Goal: Book appointment/travel/reservation

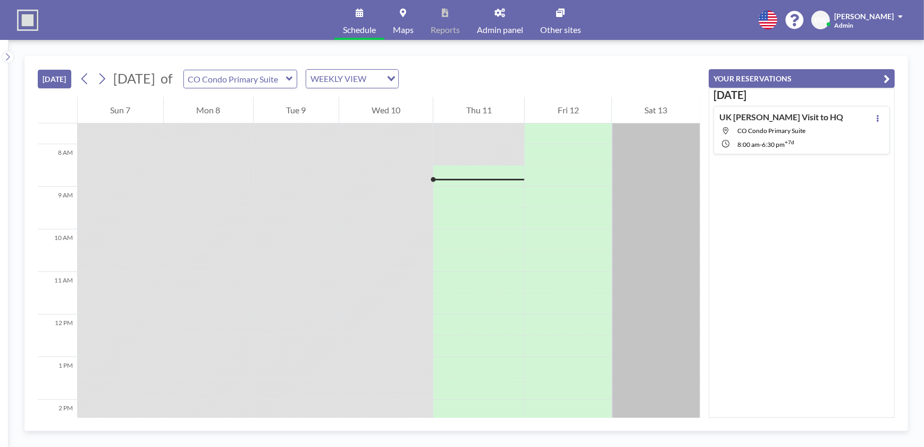
scroll to position [340, 0]
click at [105, 78] on icon at bounding box center [102, 78] width 6 height 11
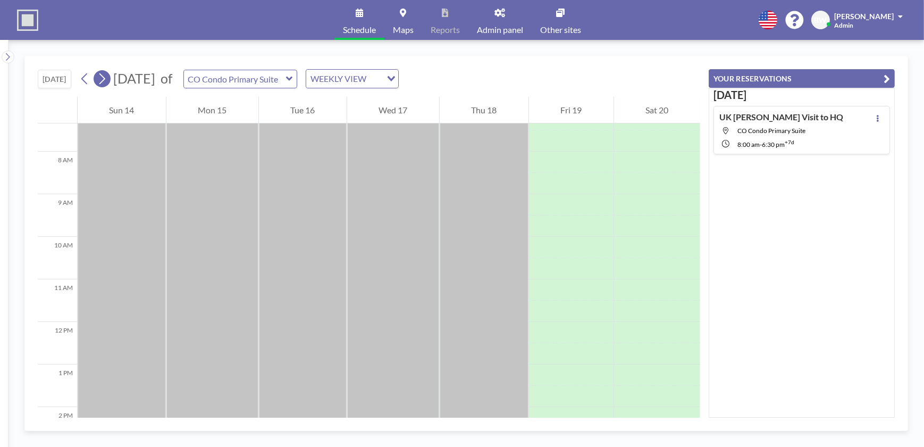
scroll to position [319, 0]
click at [798, 239] on div "[DATE] UK [PERSON_NAME] Visit to HQ [GEOGRAPHIC_DATA] 8:00 AM - 6:30 PM +7d" at bounding box center [802, 253] width 186 height 330
click at [105, 80] on icon at bounding box center [102, 79] width 10 height 16
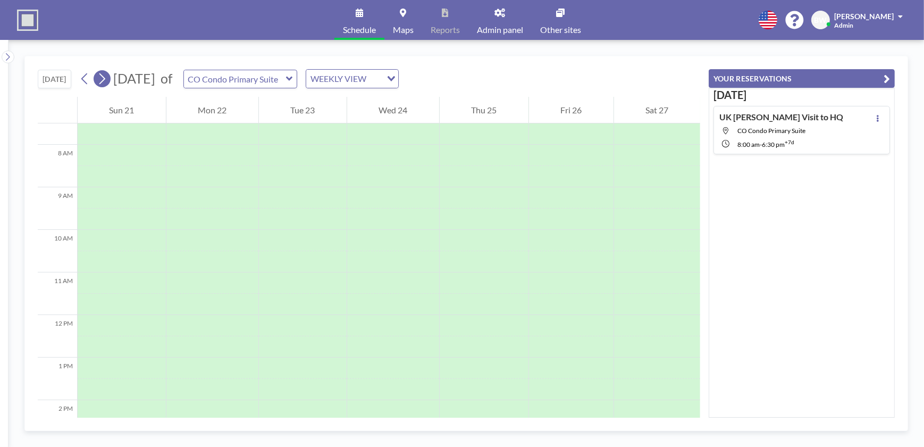
click at [105, 78] on icon at bounding box center [102, 78] width 6 height 11
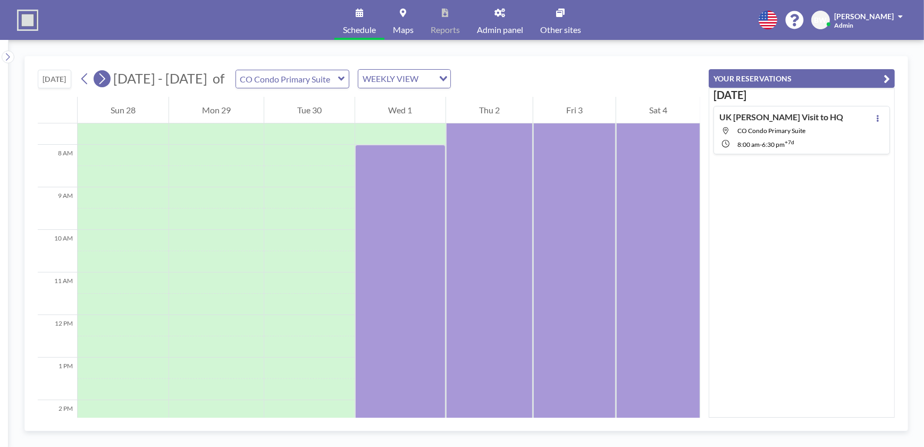
click at [105, 78] on icon at bounding box center [102, 78] width 6 height 11
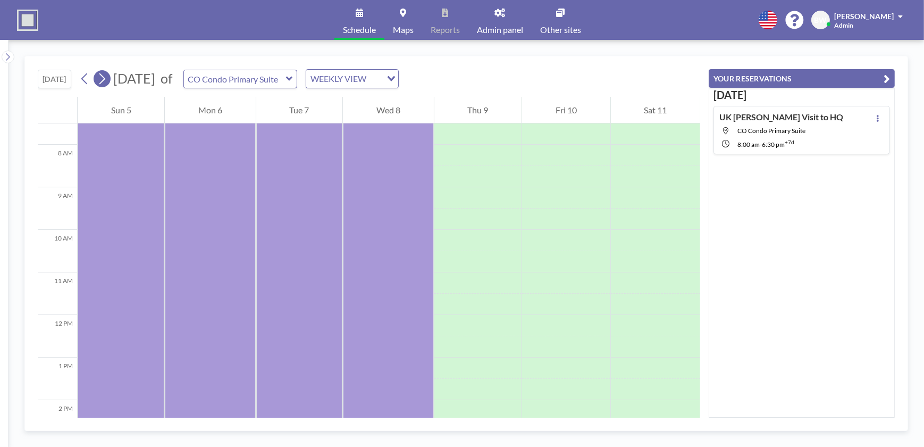
click at [105, 78] on icon at bounding box center [102, 78] width 6 height 11
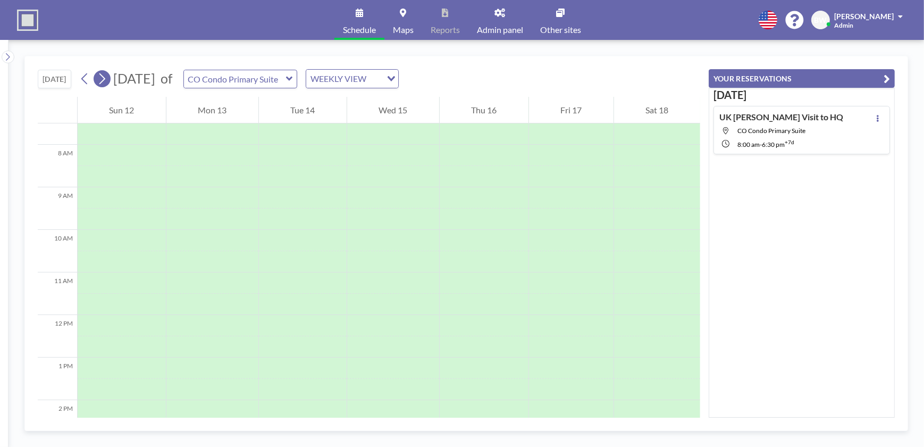
click at [105, 78] on icon at bounding box center [102, 78] width 6 height 11
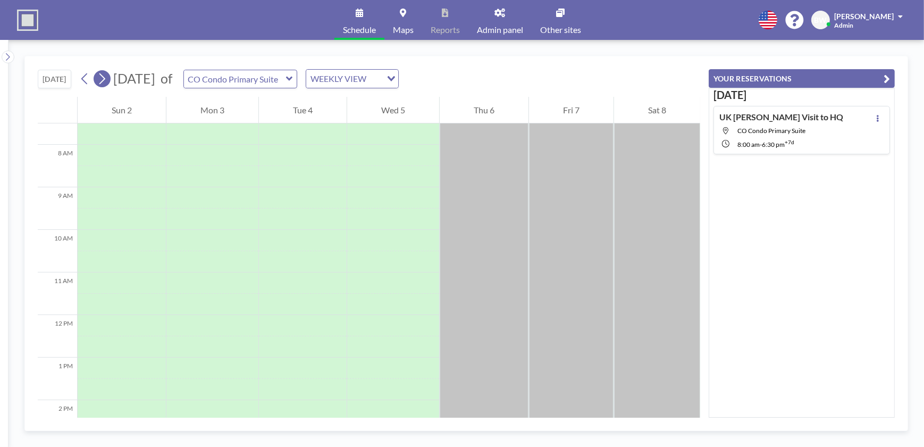
click at [101, 78] on icon at bounding box center [102, 79] width 10 height 16
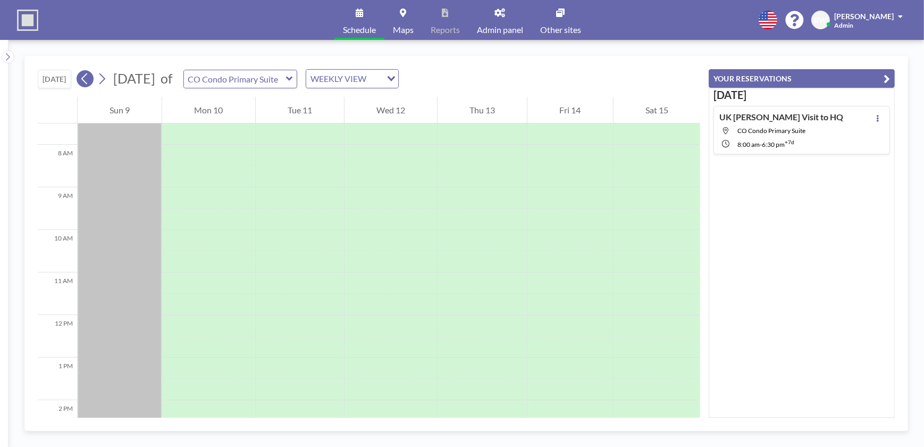
click at [84, 77] on icon at bounding box center [85, 79] width 10 height 16
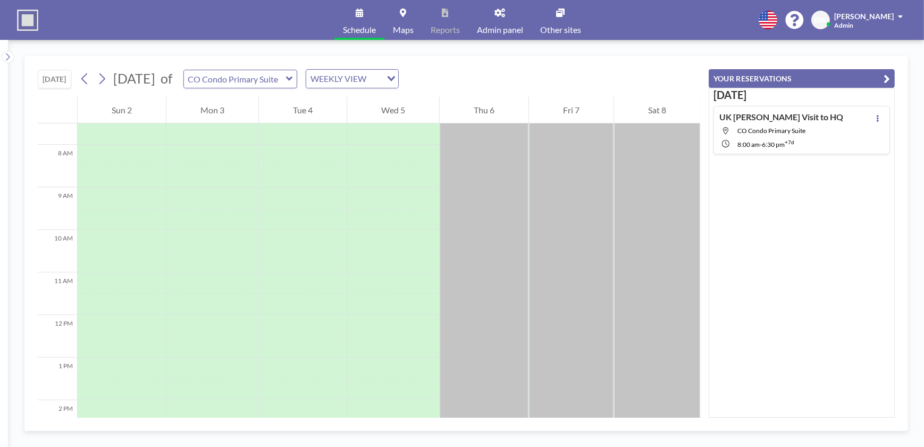
click at [771, 124] on div "UK [PERSON_NAME] Visit to HQ [GEOGRAPHIC_DATA] 8:00 AM - 6:30 PM +7d" at bounding box center [782, 130] width 124 height 37
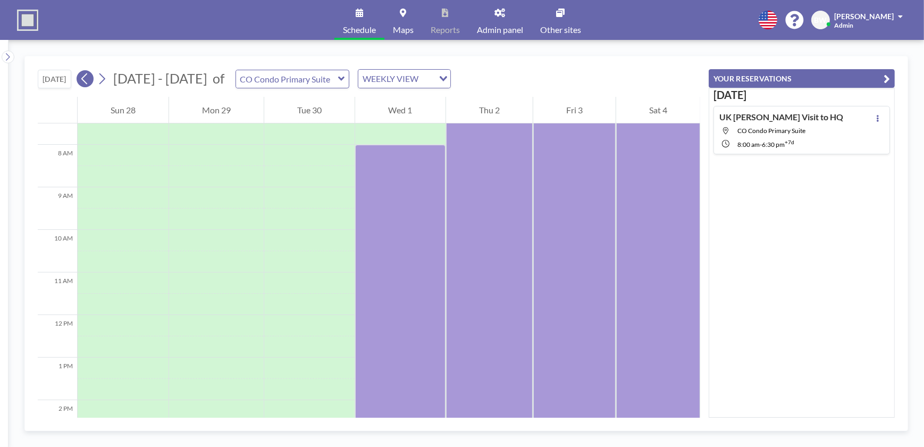
click at [87, 77] on icon at bounding box center [85, 79] width 10 height 16
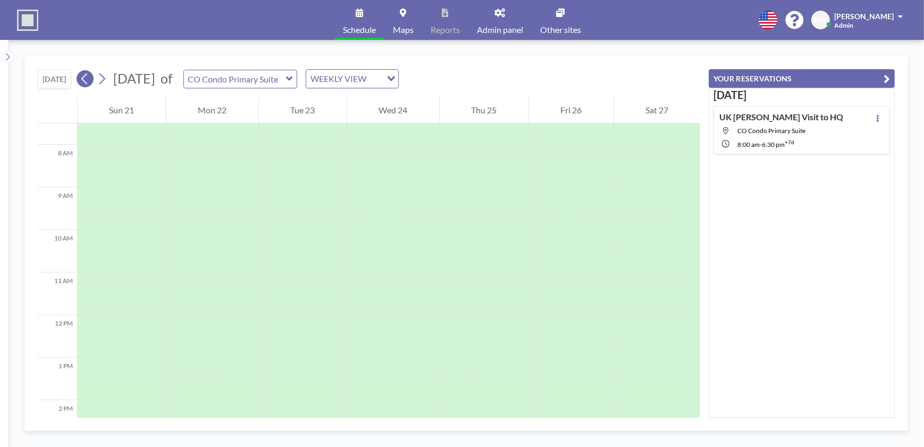
click at [87, 79] on icon at bounding box center [85, 79] width 10 height 16
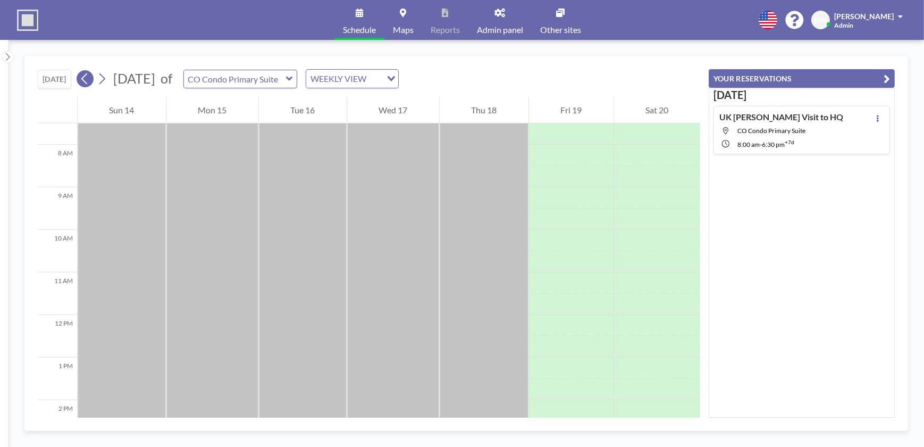
click at [87, 79] on icon at bounding box center [85, 79] width 10 height 16
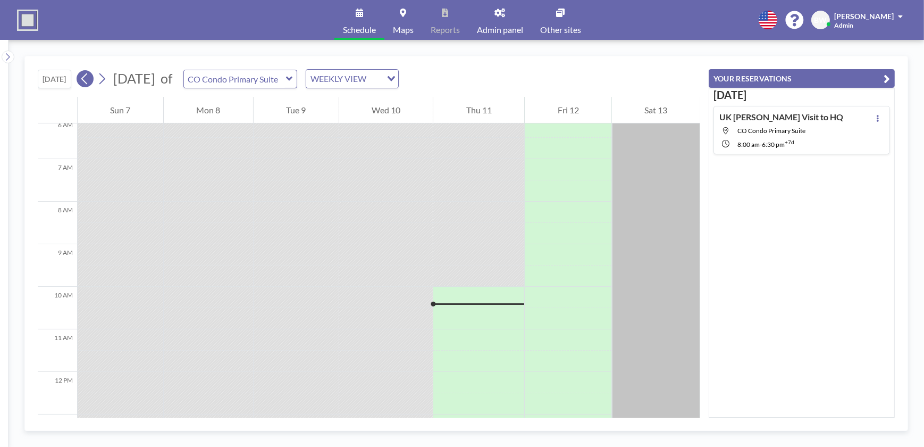
scroll to position [404, 0]
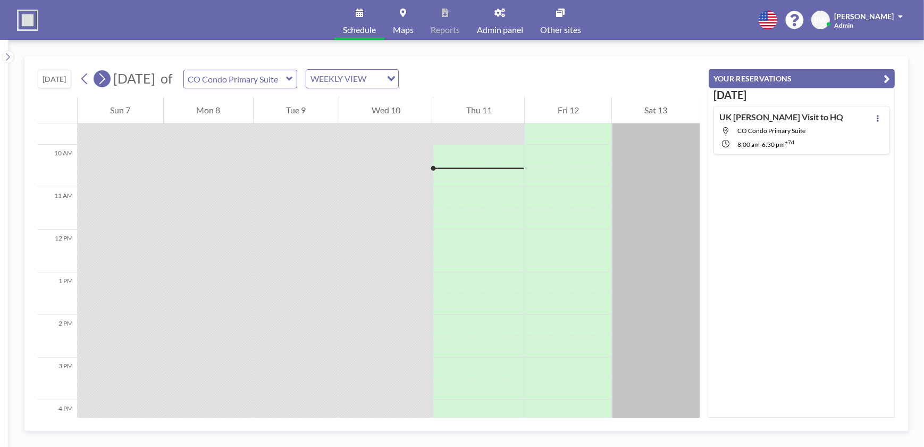
click at [104, 78] on icon at bounding box center [102, 79] width 10 height 16
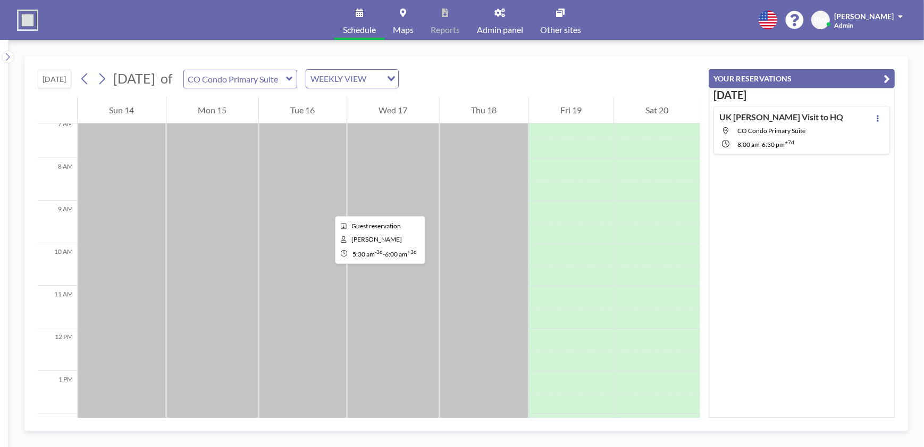
scroll to position [319, 0]
